Goal: Browse casually

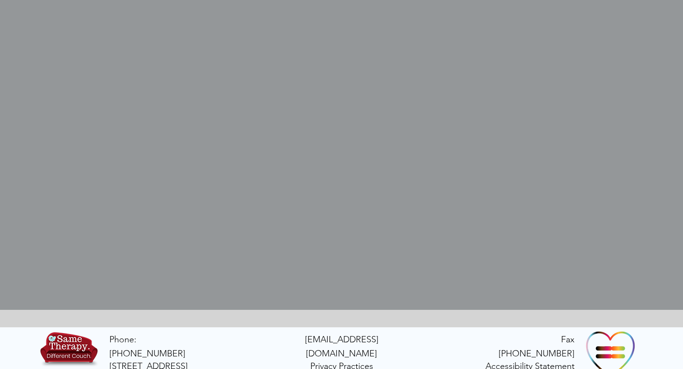
scroll to position [325, 0]
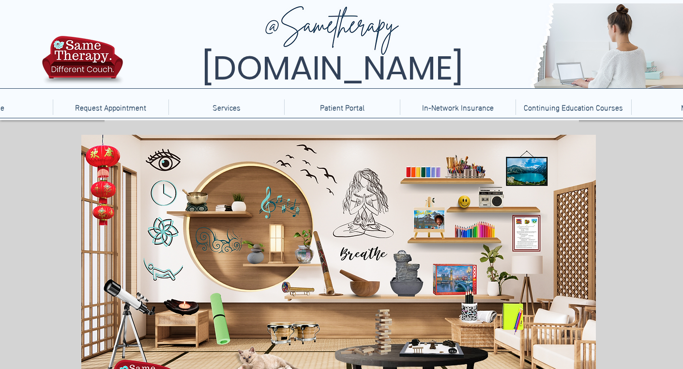
scroll to position [142, 0]
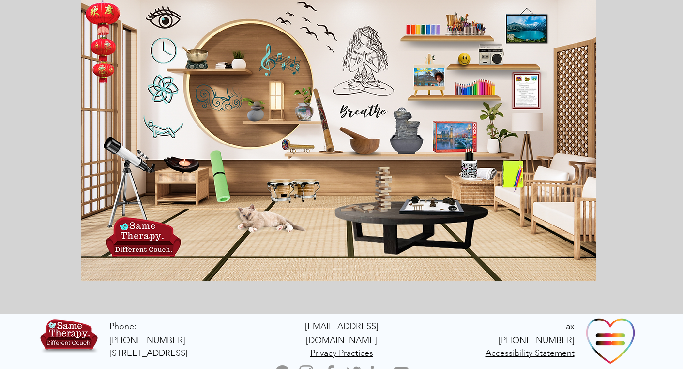
click at [358, 109] on icon "main content" at bounding box center [364, 108] width 47 height 14
click at [468, 88] on icon "main content" at bounding box center [475, 83] width 44 height 17
click at [468, 166] on icon "A mug of pencils when clicked will bring you to word games" at bounding box center [473, 163] width 31 height 31
click at [513, 170] on icon "A journal and pen, when clicked brings you to journal prompts." at bounding box center [513, 172] width 22 height 35
click at [146, 240] on icon "An image of the TelebehavioralHealth.US Logo" at bounding box center [136, 237] width 71 height 36
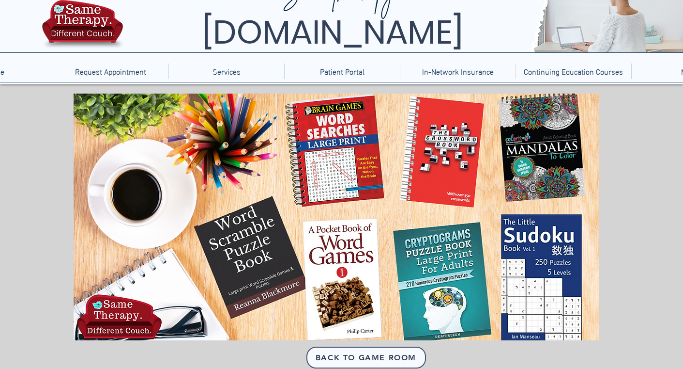
scroll to position [18, 0]
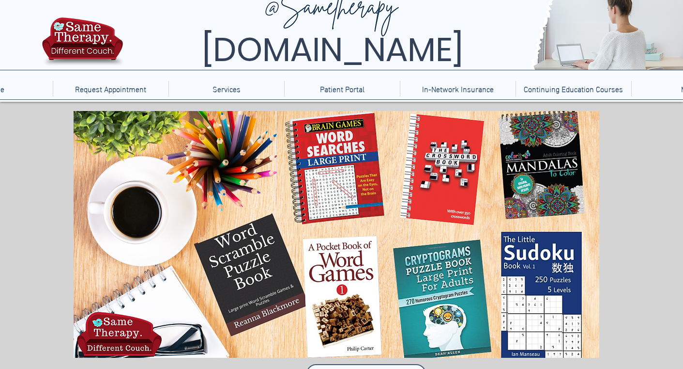
click at [318, 161] on icon "An image of a word search puzzle book that when clicked brings you to crossword…" at bounding box center [333, 168] width 79 height 104
